Goal: Transaction & Acquisition: Purchase product/service

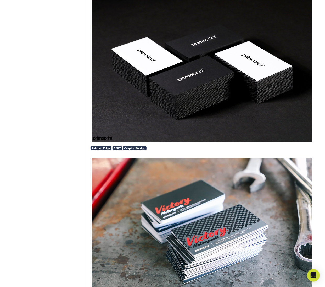
scroll to position [6632, 0]
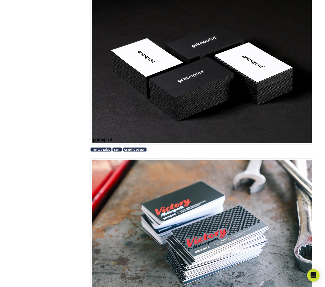
drag, startPoint x: 0, startPoint y: 40, endPoint x: 0, endPoint y: 204, distance: 164.8
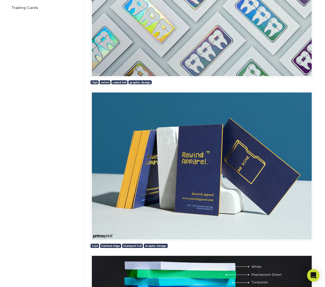
scroll to position [0, 0]
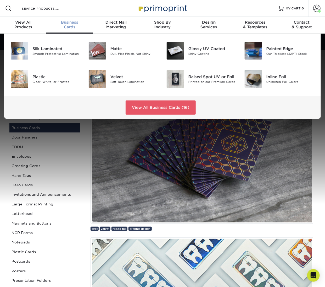
click at [66, 29] on div "Business Cards" at bounding box center [69, 24] width 46 height 9
click at [216, 72] on div "Raised Spot UV or Foil Printed on our Premium Cards" at bounding box center [215, 79] width 52 height 18
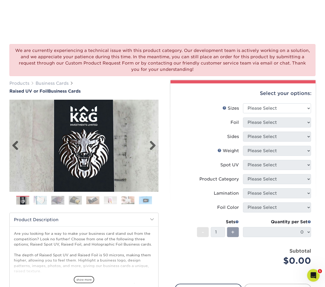
scroll to position [70, 0]
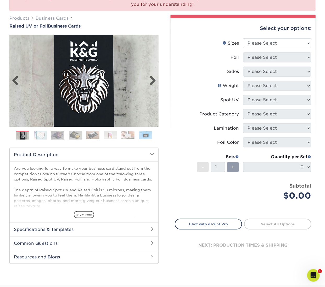
click at [10, 124] on div "Previous" at bounding box center [83, 89] width 149 height 108
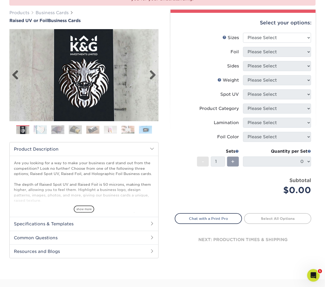
click at [10, 124] on div "Previous" at bounding box center [83, 83] width 149 height 108
click at [281, 35] on select "Please Select 2" x 3.5" - Standard" at bounding box center [277, 38] width 68 height 10
select select "2.00x3.50"
drag, startPoint x: 281, startPoint y: 35, endPoint x: 142, endPoint y: 93, distance: 149.7
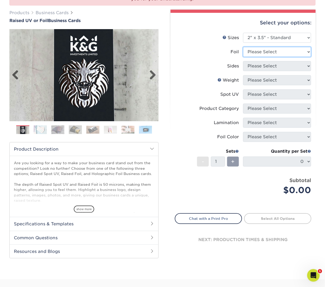
click at [275, 50] on select "Please Select No Yes" at bounding box center [277, 52] width 68 height 10
select select "0"
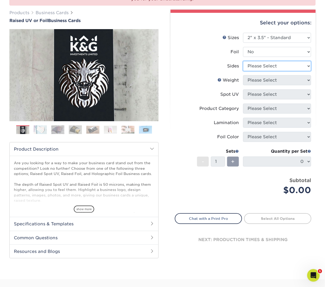
click at [264, 65] on select "Please Select Print Both Sides Print Front Only" at bounding box center [277, 66] width 68 height 10
select select "13abbda7-1d64-4f25-8bb2-c179b224825d"
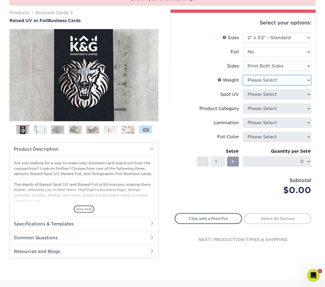
click at [264, 79] on select "Please Select 16PT" at bounding box center [277, 80] width 68 height 10
select select "16PT"
click at [260, 94] on select "Please Select No Spot UV Front Only" at bounding box center [277, 94] width 68 height 10
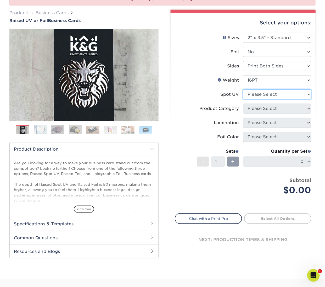
select select "1"
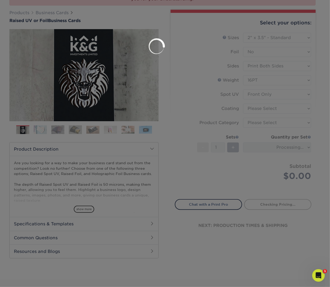
drag, startPoint x: 127, startPoint y: 137, endPoint x: 258, endPoint y: 116, distance: 131.8
click at [258, 116] on div at bounding box center [165, 143] width 330 height 287
